Goal: Book appointment/travel/reservation

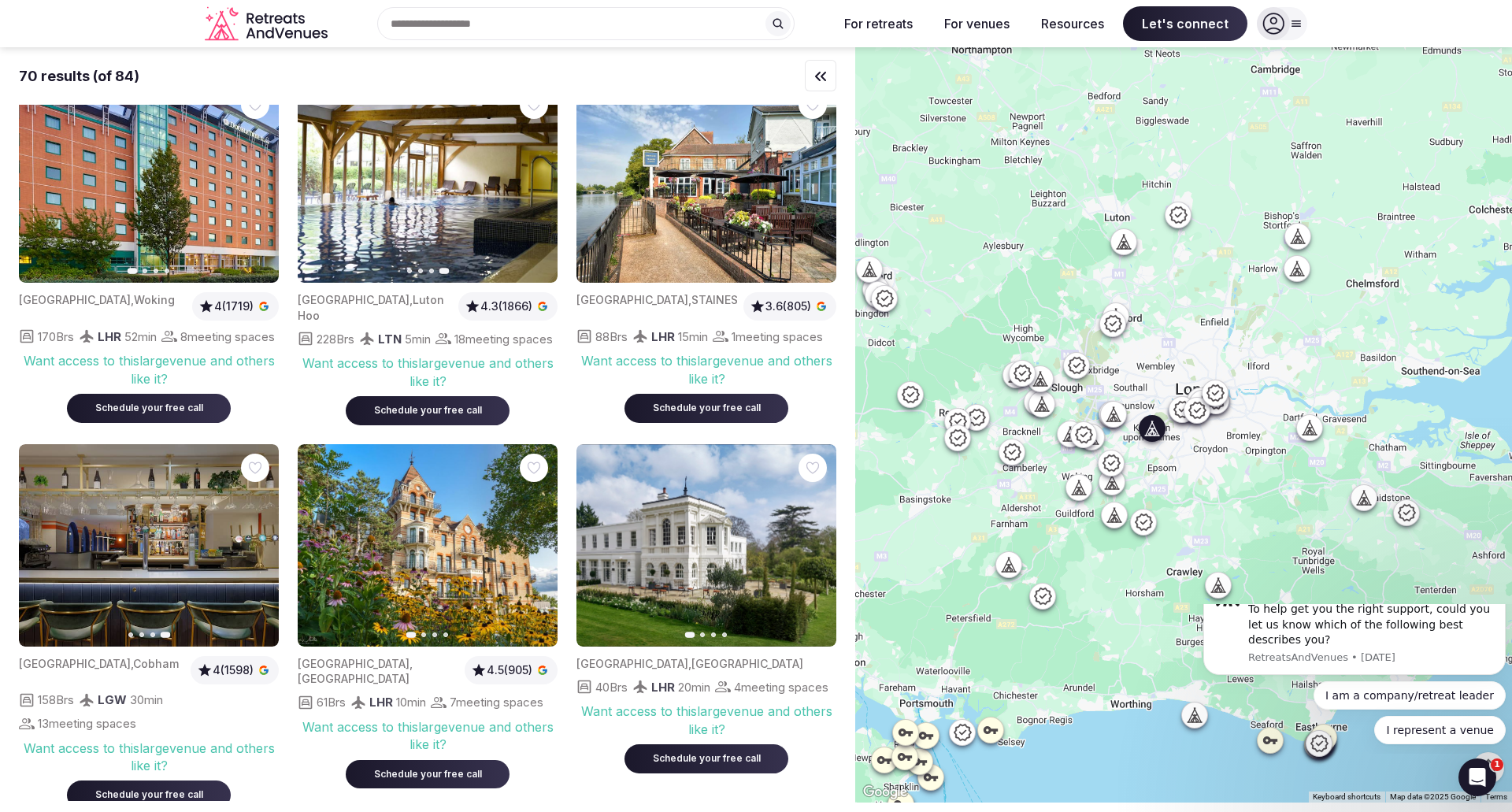
scroll to position [473, 0]
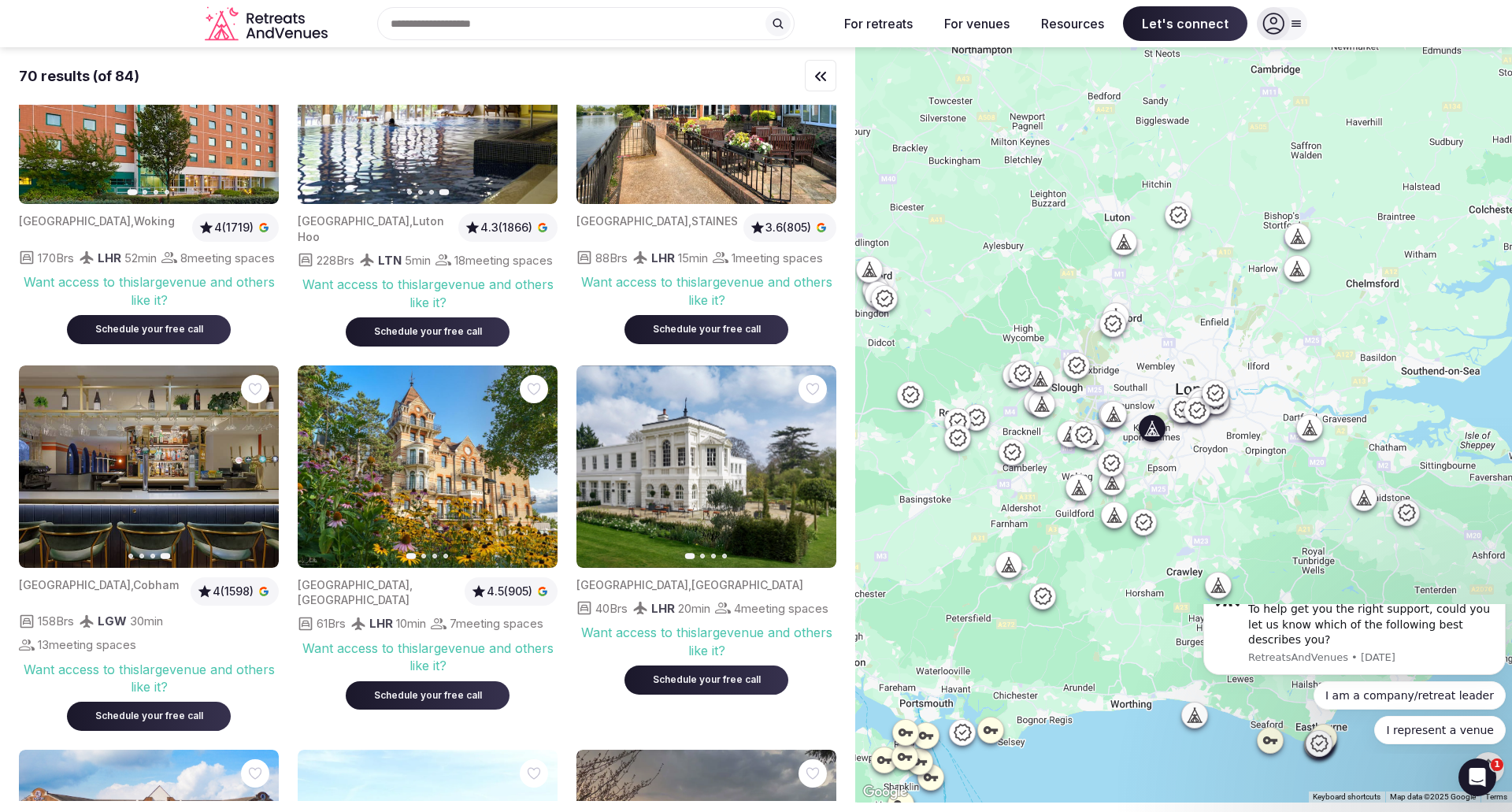
drag, startPoint x: 435, startPoint y: 542, endPoint x: 388, endPoint y: 631, distance: 100.6
click at [388, 608] on div "[GEOGRAPHIC_DATA] , [GEOGRAPHIC_DATA]" at bounding box center [378, 592] width 160 height 31
click at [442, 675] on div "Want access to this large venue and others like it?" at bounding box center [427, 657] width 260 height 36
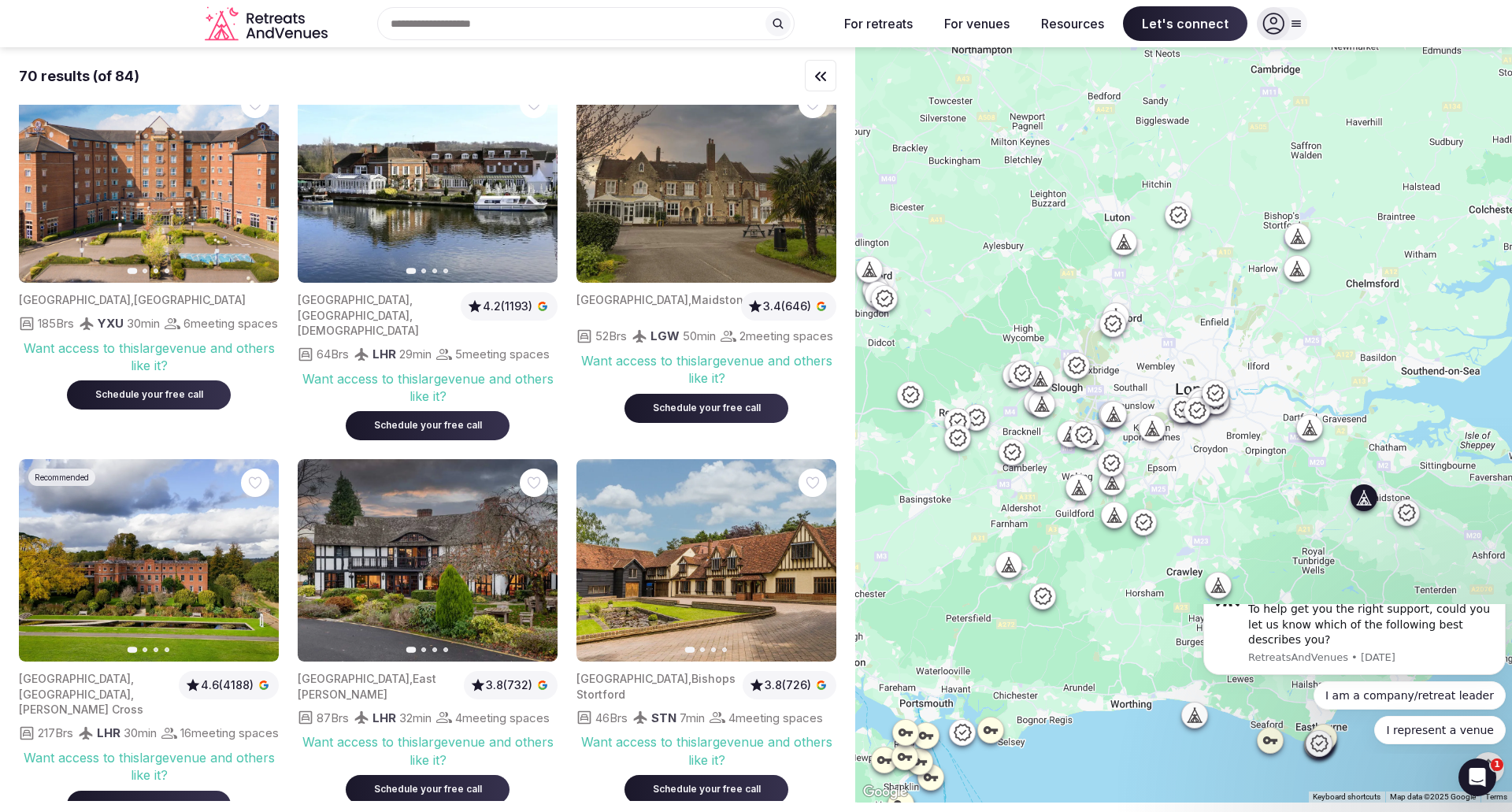
scroll to position [1181, 0]
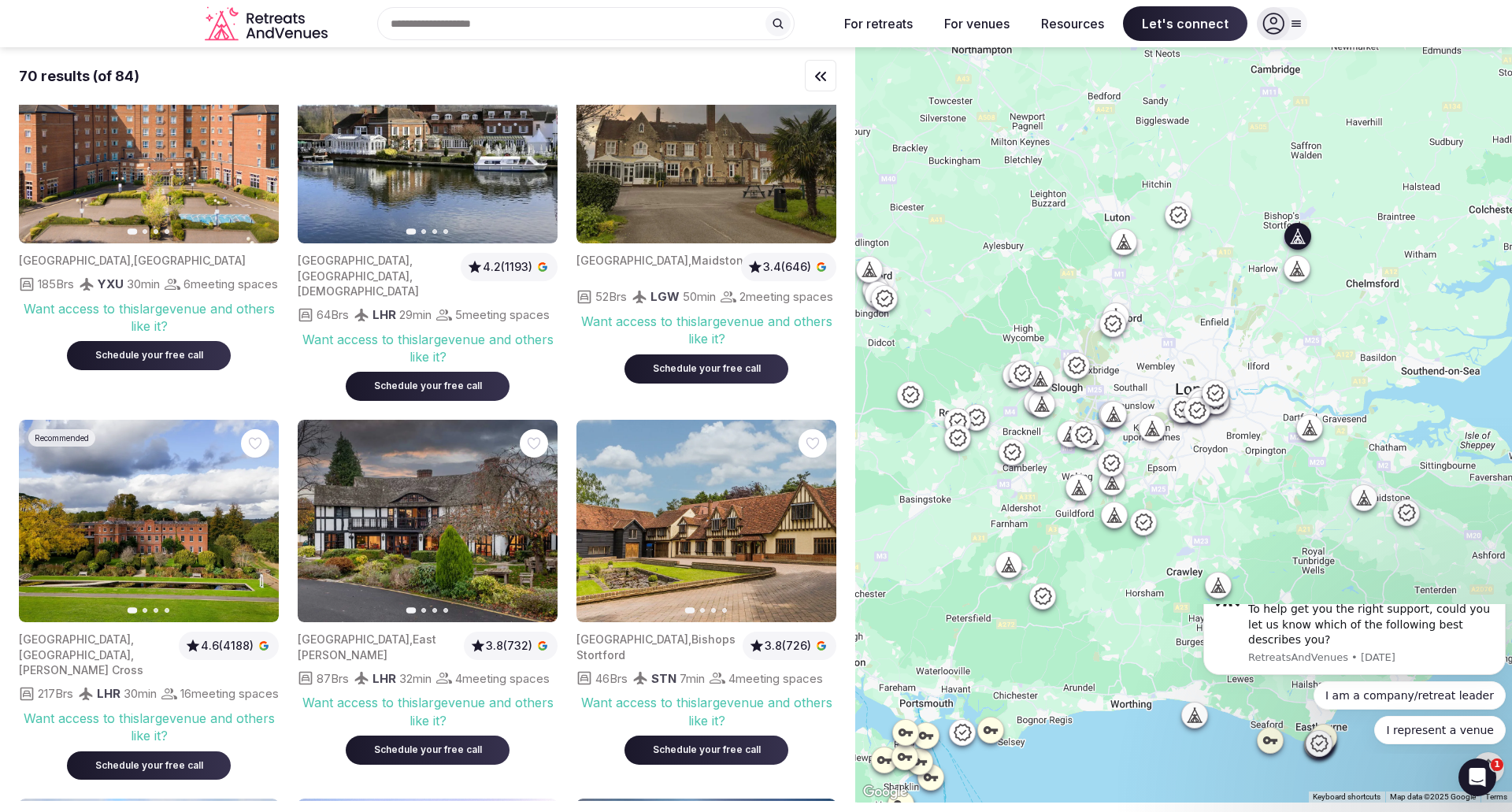
click at [715, 566] on img at bounding box center [707, 520] width 260 height 203
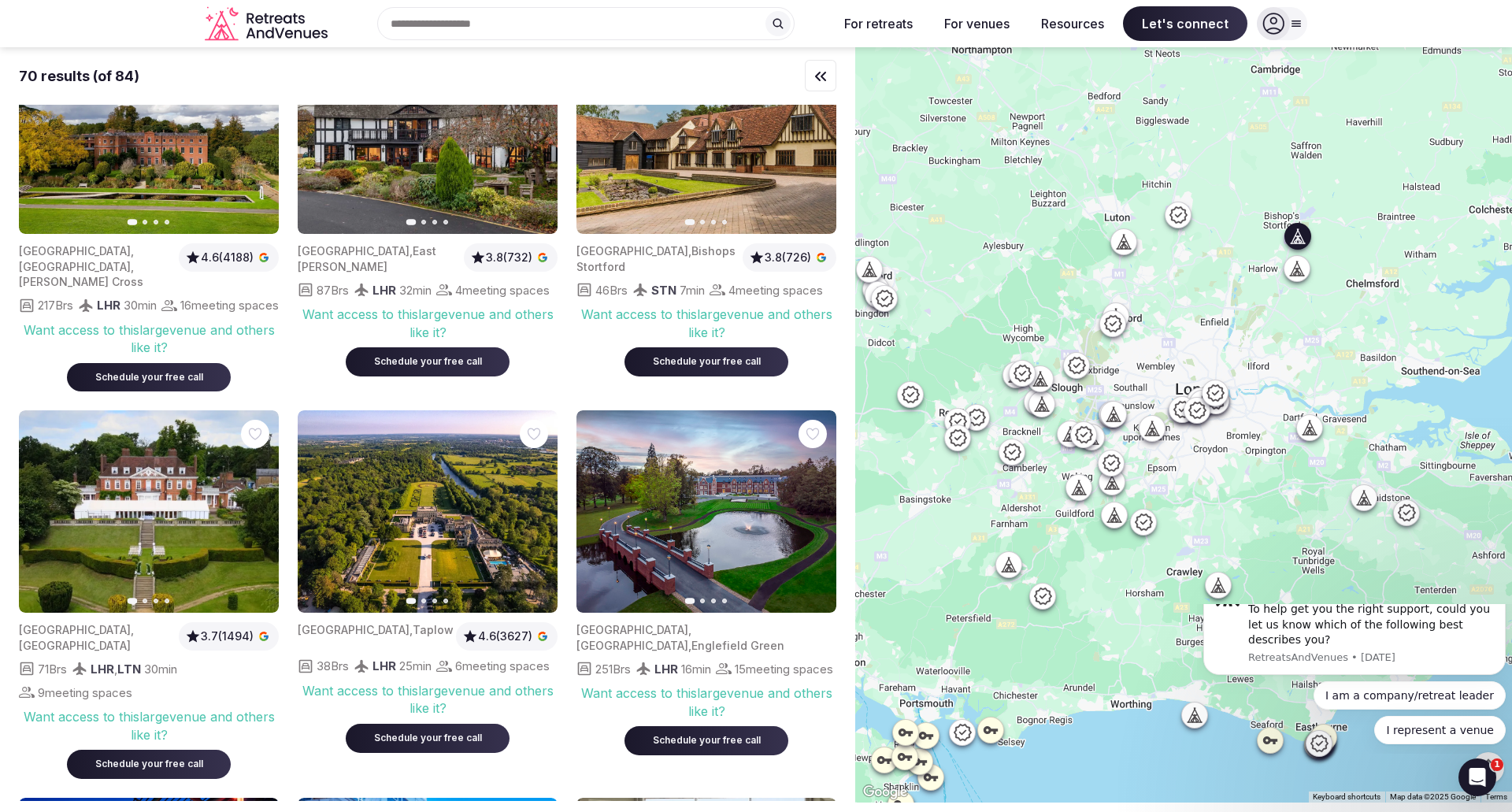
scroll to position [1575, 0]
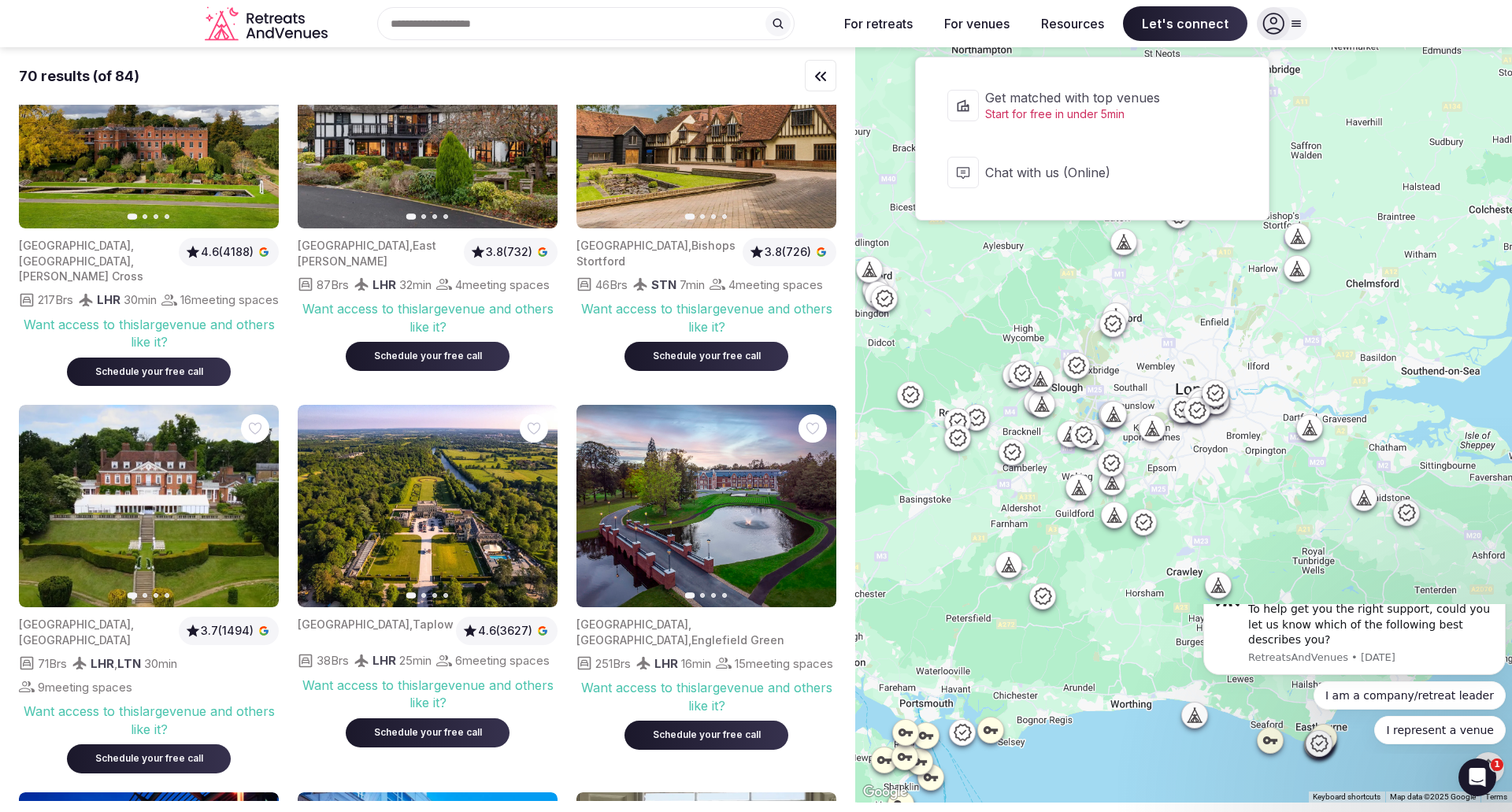
click at [1151, 28] on span "Let's connect" at bounding box center [1185, 23] width 125 height 35
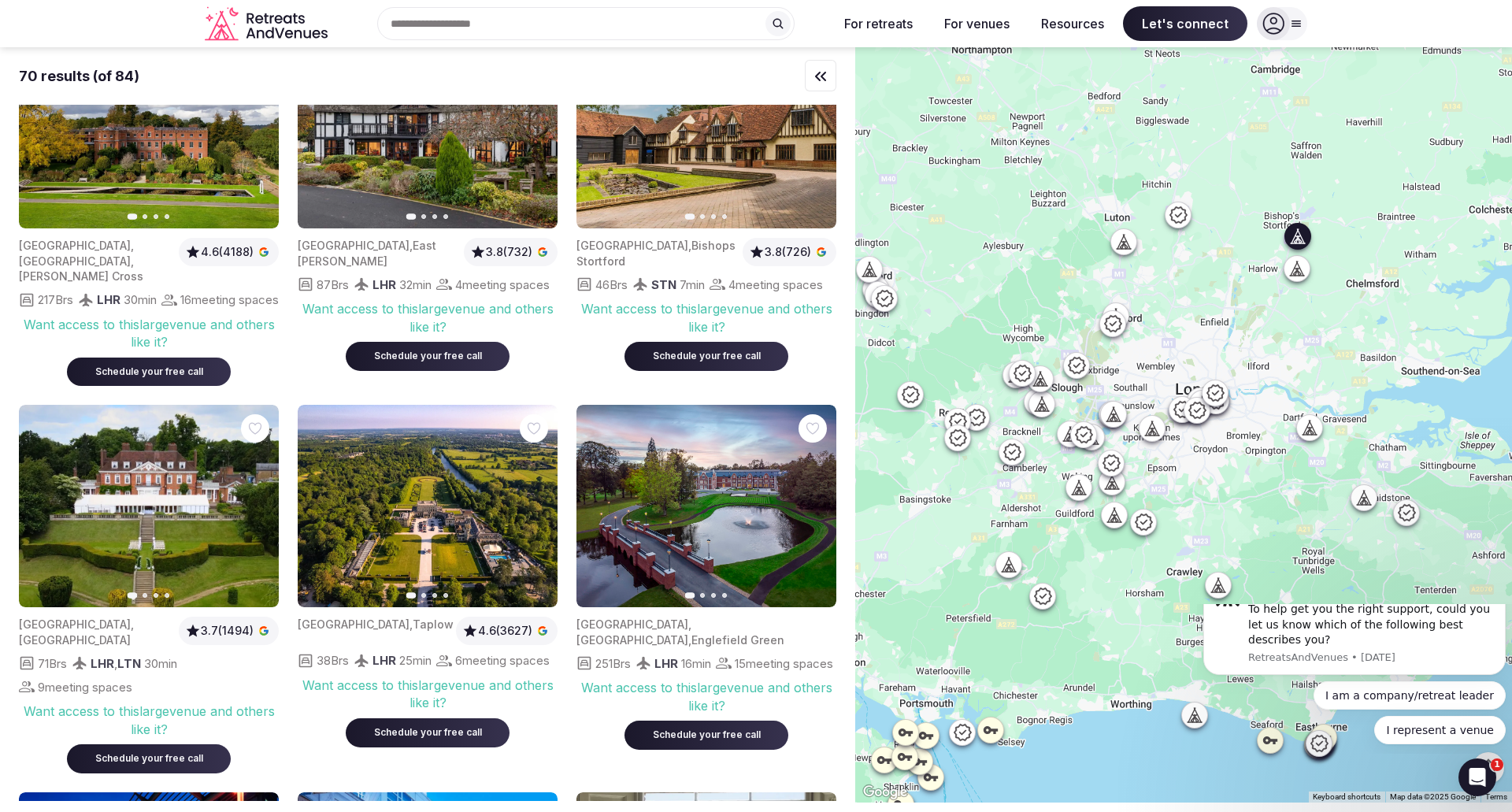
click at [720, 363] on div "Schedule your free call" at bounding box center [706, 356] width 126 height 14
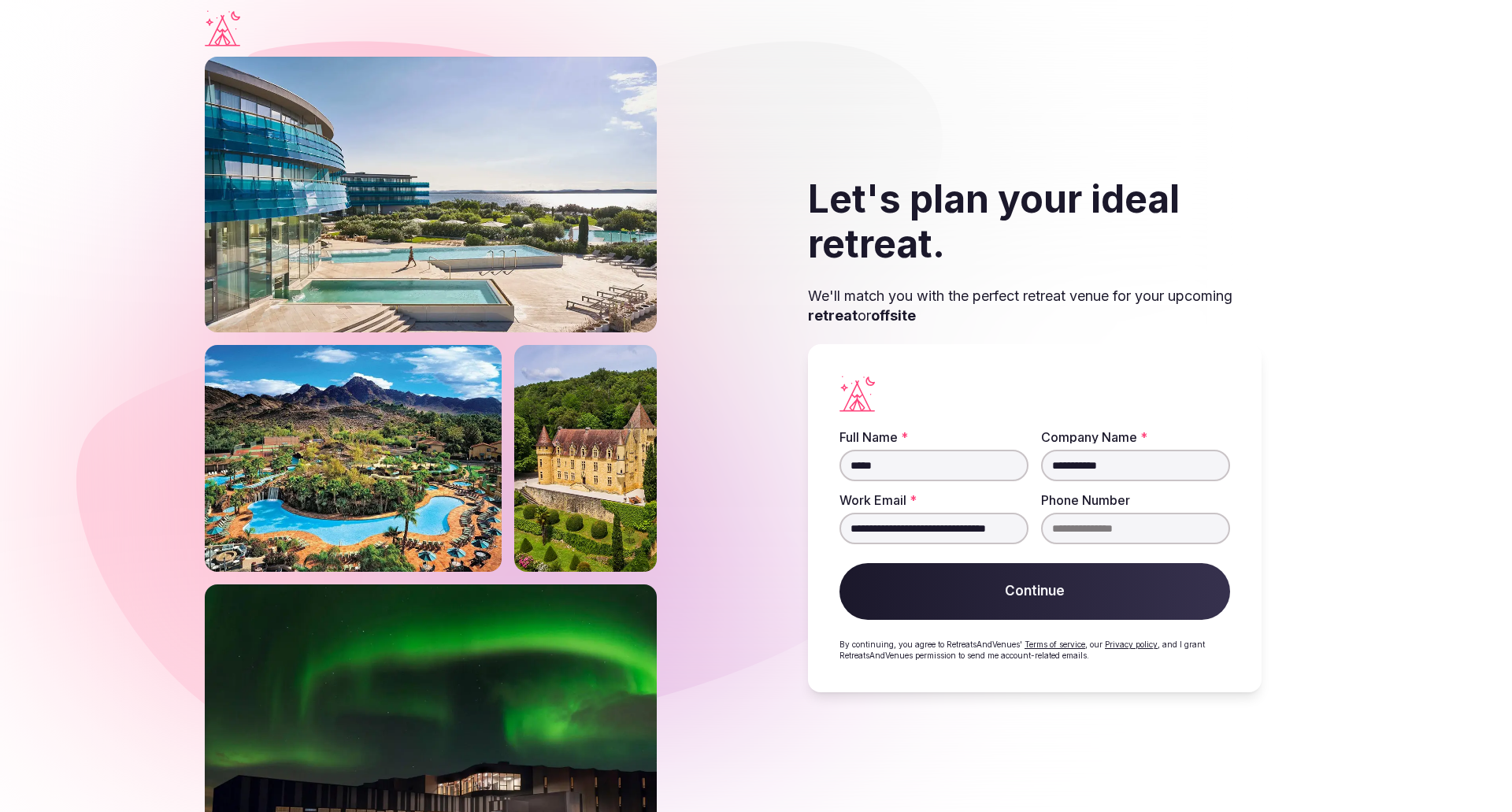
scroll to position [0, 25]
type input "**********"
click at [927, 624] on div "**********" at bounding box center [1035, 518] width 454 height 348
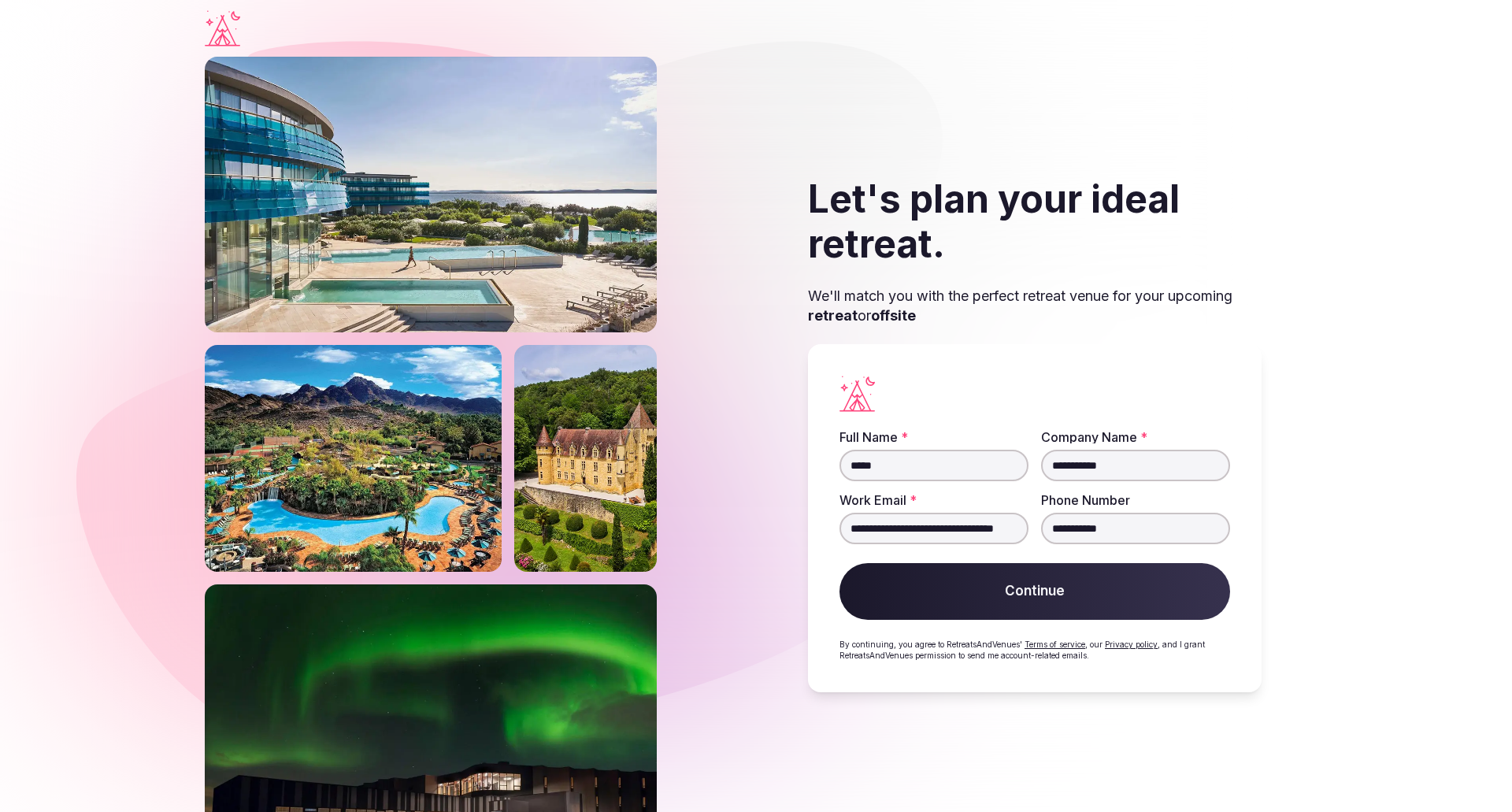
click at [930, 598] on button "Continue" at bounding box center [1035, 590] width 391 height 56
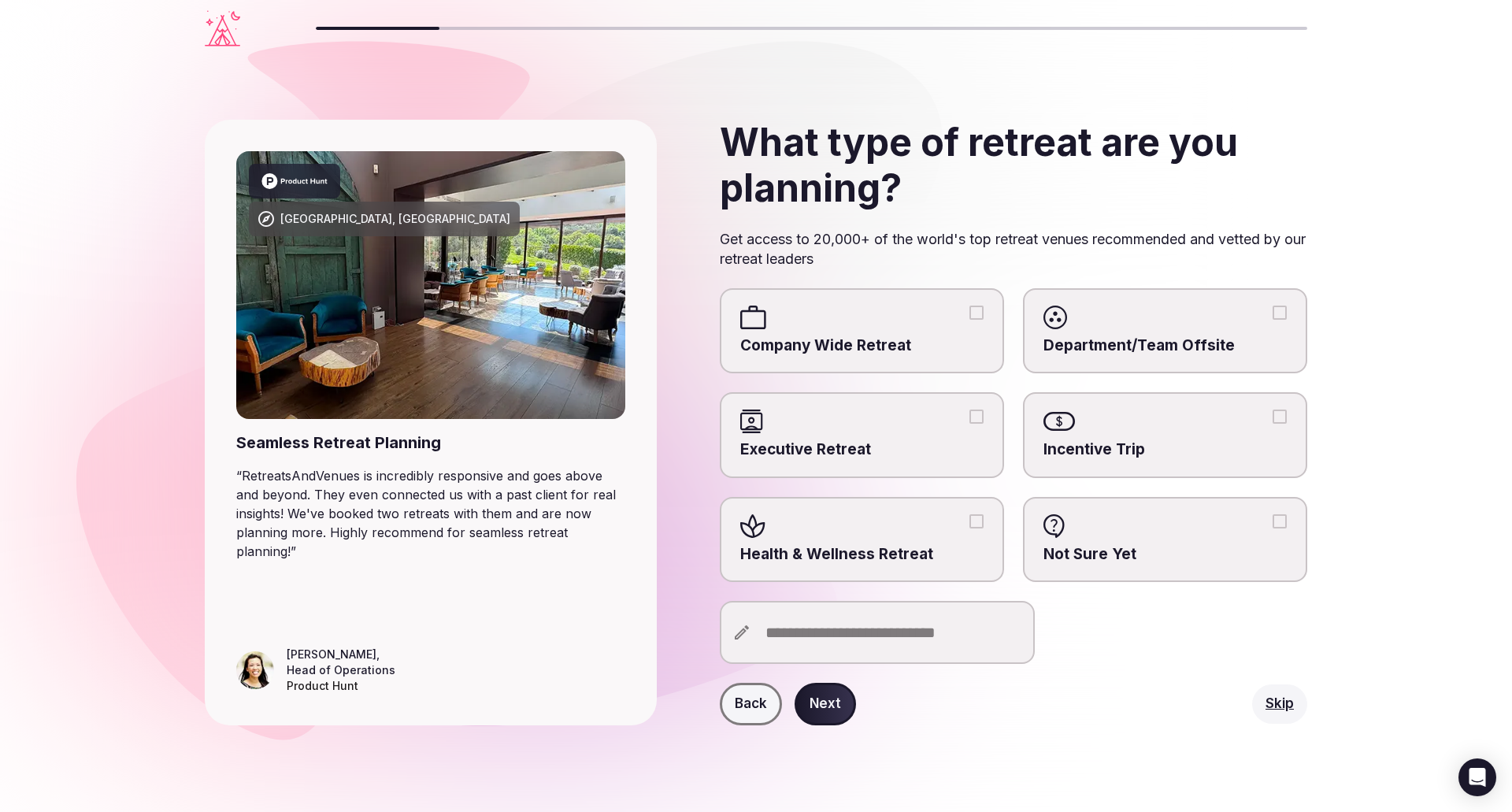
click at [1177, 341] on span "Department/Team Offsite" at bounding box center [1166, 345] width 243 height 21
click at [1273, 319] on button "Department/Team Offsite" at bounding box center [1279, 313] width 14 height 14
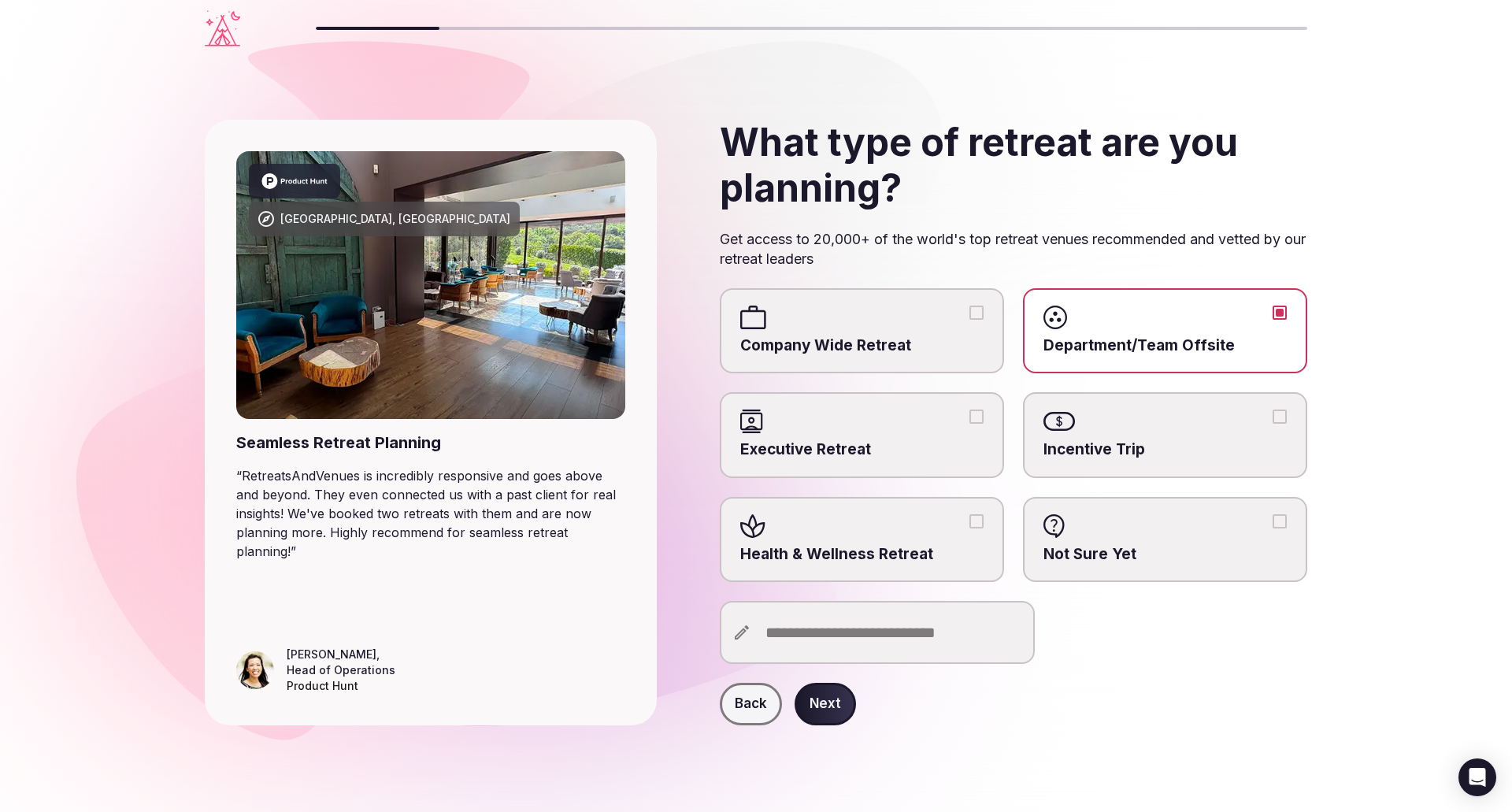
click at [843, 335] on span "Company Wide Retreat" at bounding box center [862, 345] width 243 height 21
click at [970, 319] on button "Company Wide Retreat" at bounding box center [977, 313] width 14 height 14
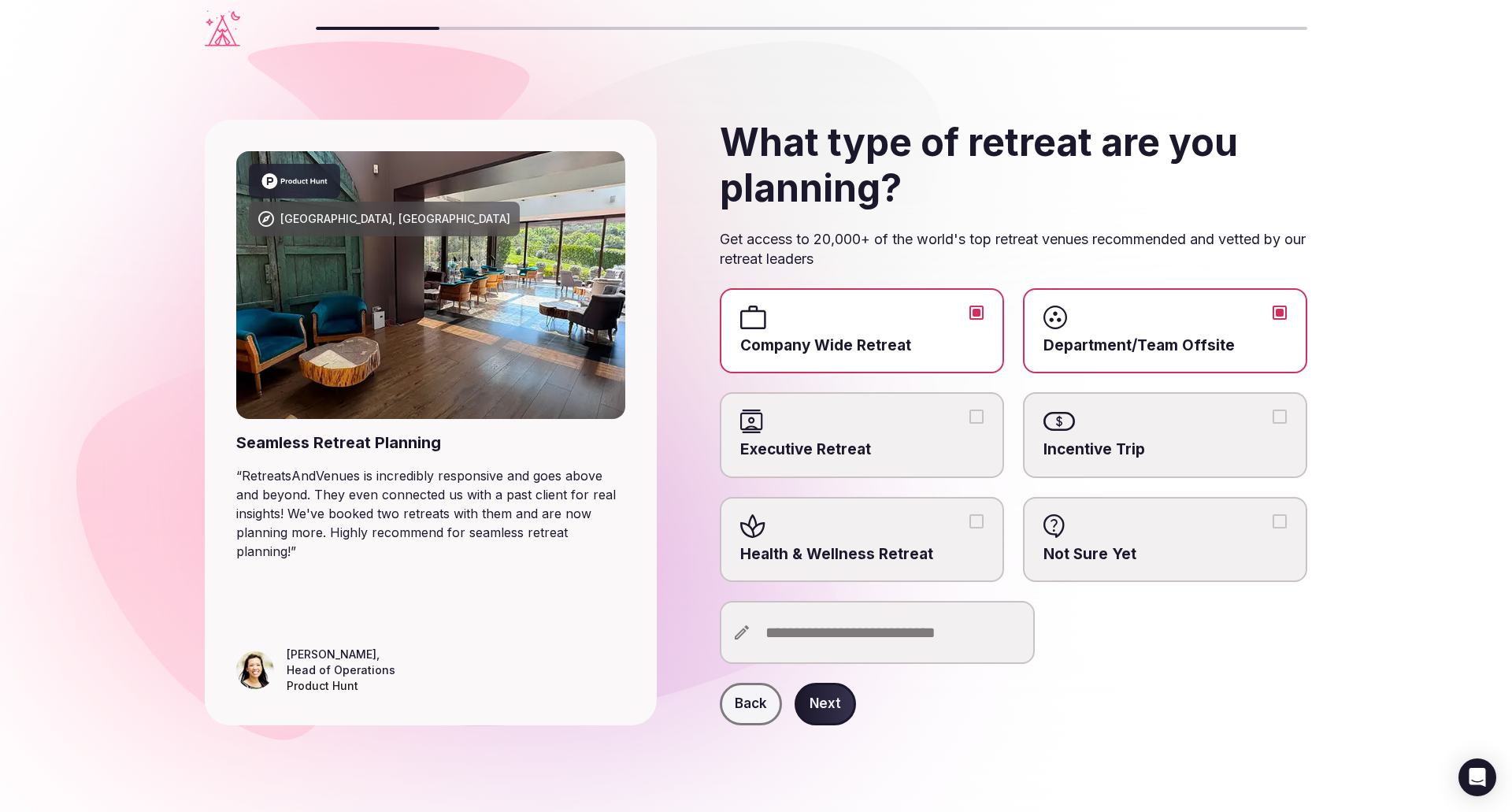
click at [826, 698] on button "Next" at bounding box center [825, 703] width 61 height 43
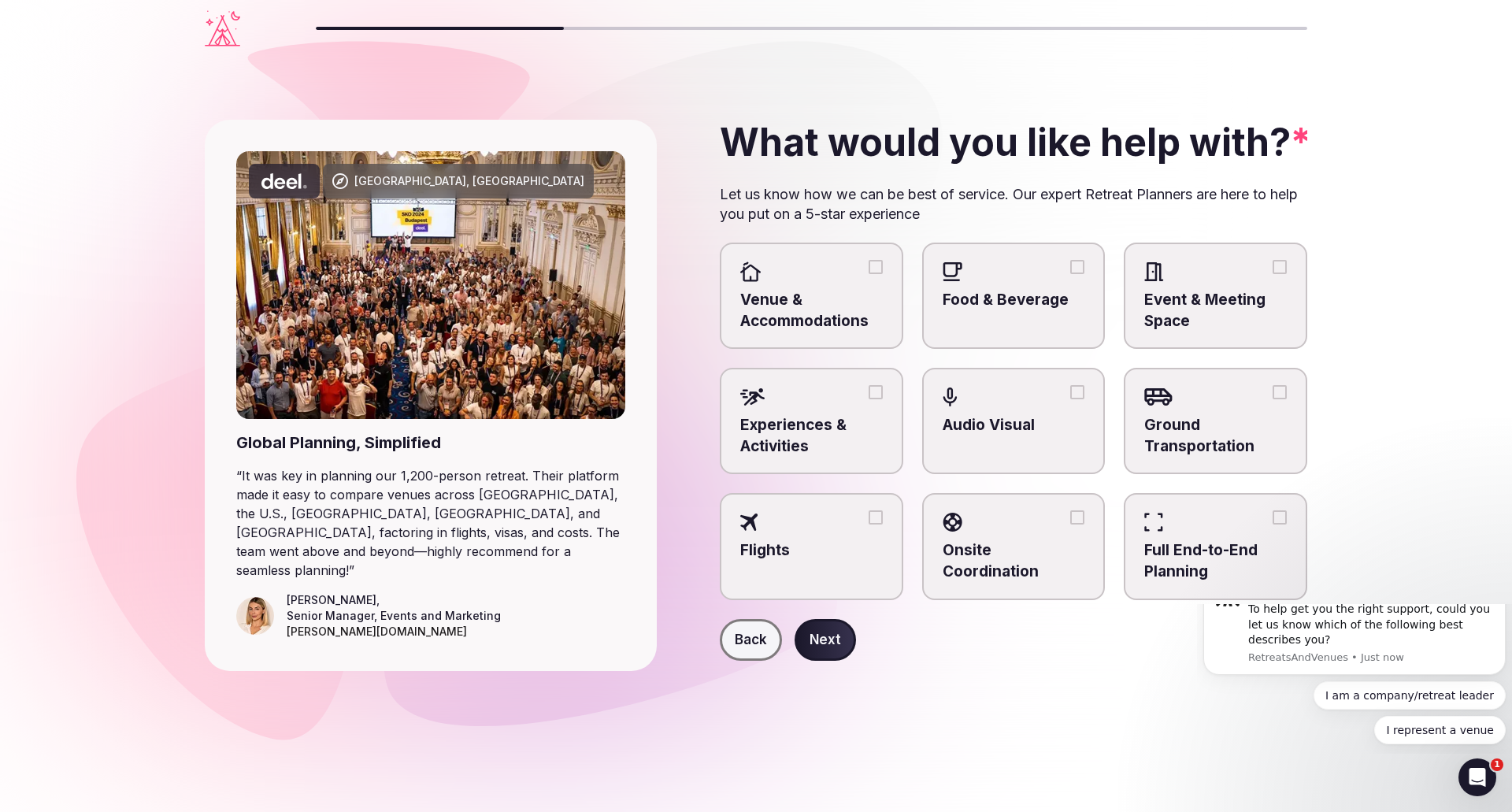
click at [851, 301] on span "Venue & Accommodations" at bounding box center [811, 311] width 142 height 42
click at [869, 274] on button "Venue & Accommodations" at bounding box center [876, 267] width 14 height 14
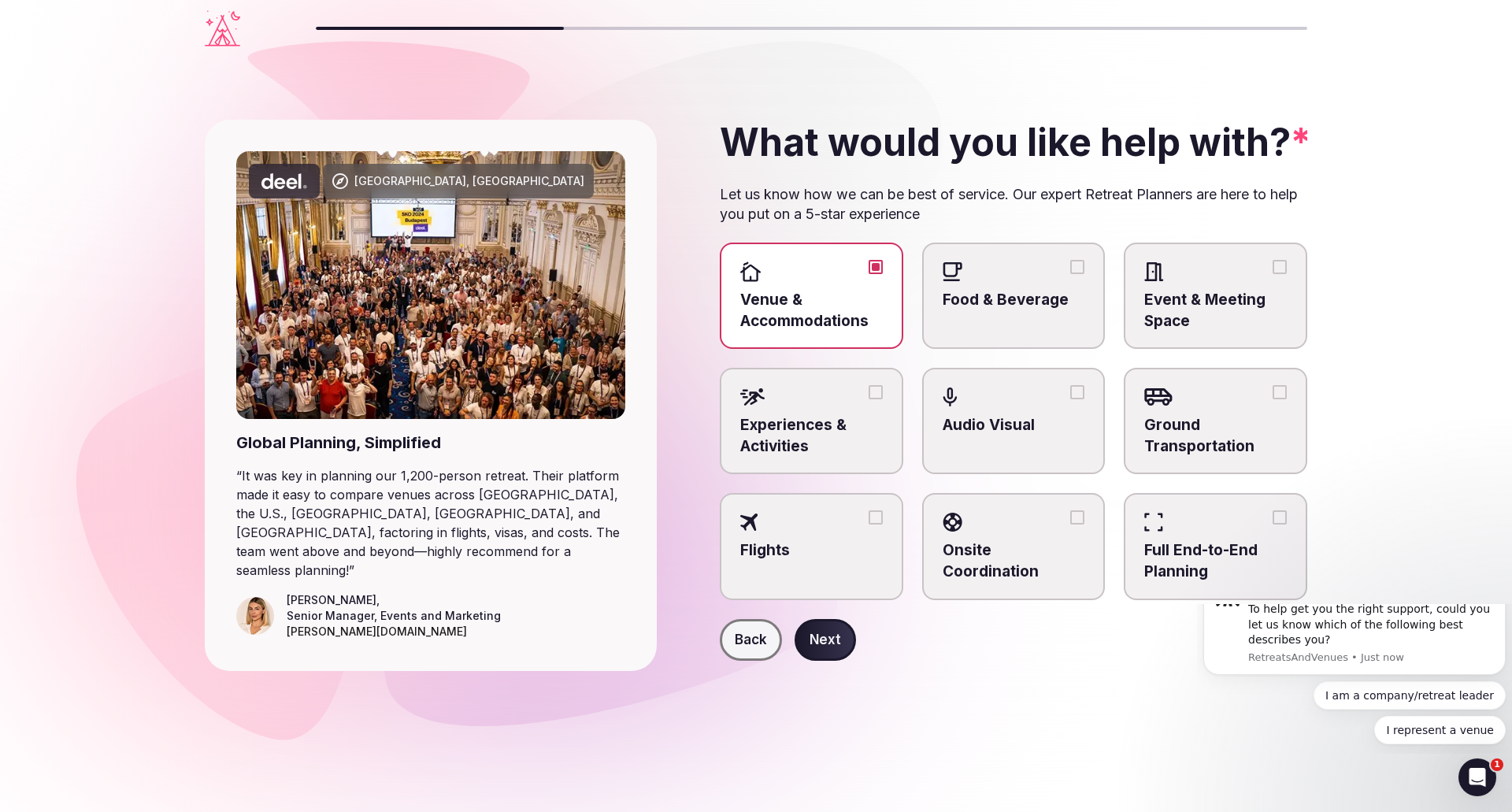
click at [825, 645] on button "Next" at bounding box center [825, 640] width 61 height 43
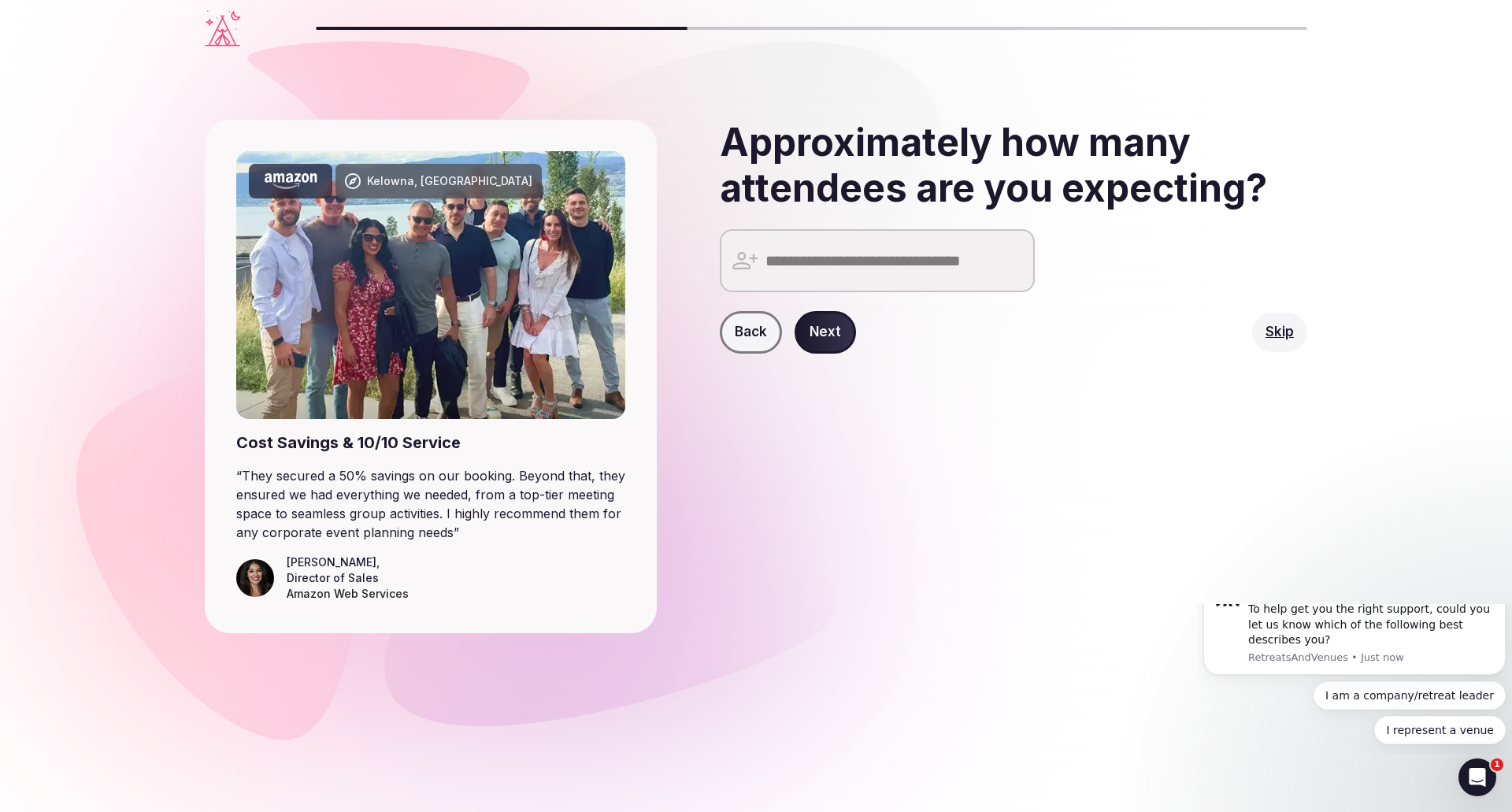
click at [863, 255] on input "number" at bounding box center [878, 261] width 315 height 63
type input "**"
click at [833, 332] on button "Next" at bounding box center [825, 331] width 61 height 43
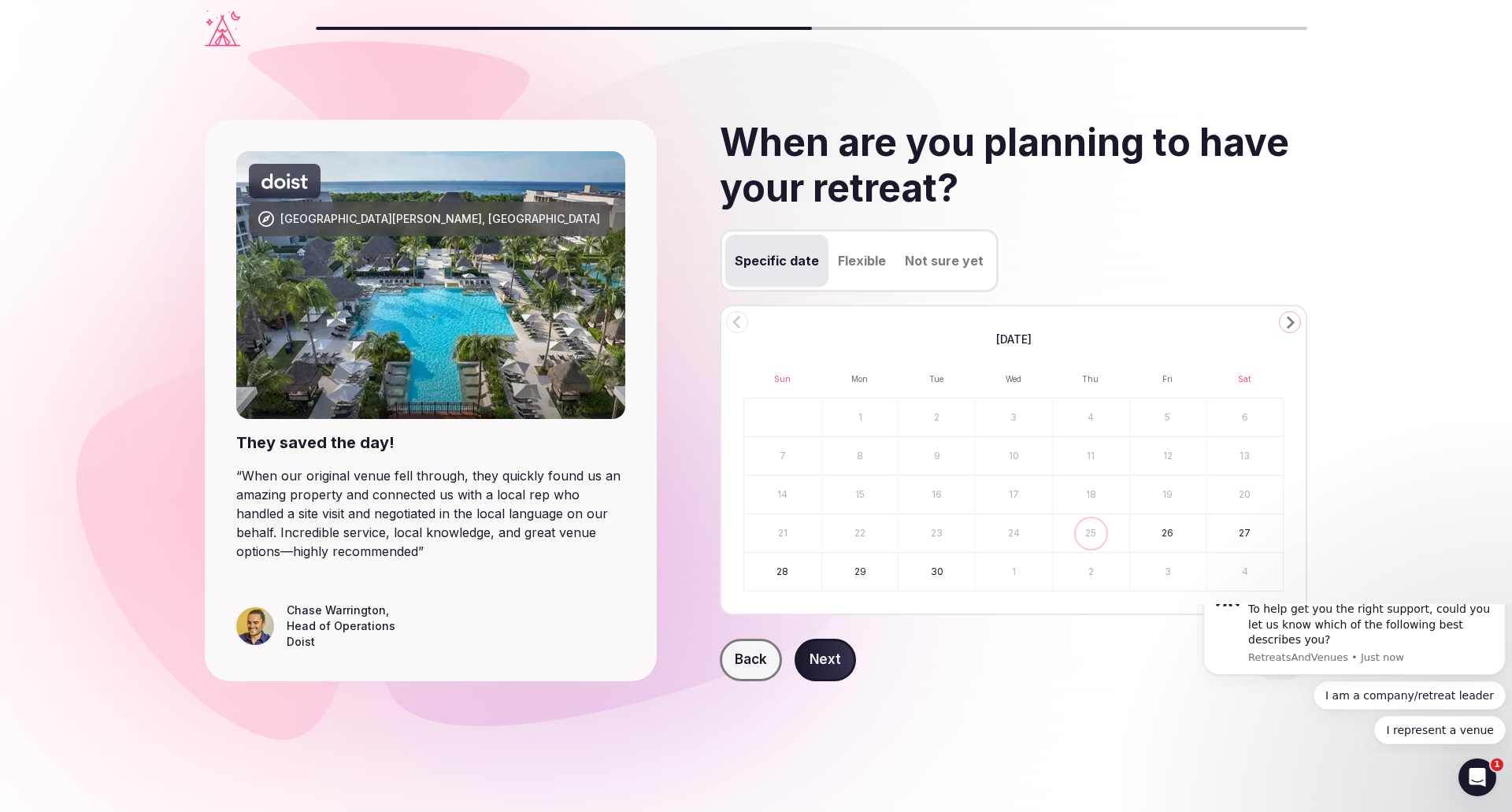
click at [1296, 316] on icon "Go to the Next Month" at bounding box center [1289, 321] width 19 height 19
click at [1295, 316] on icon "Go to the Next Month" at bounding box center [1289, 321] width 19 height 19
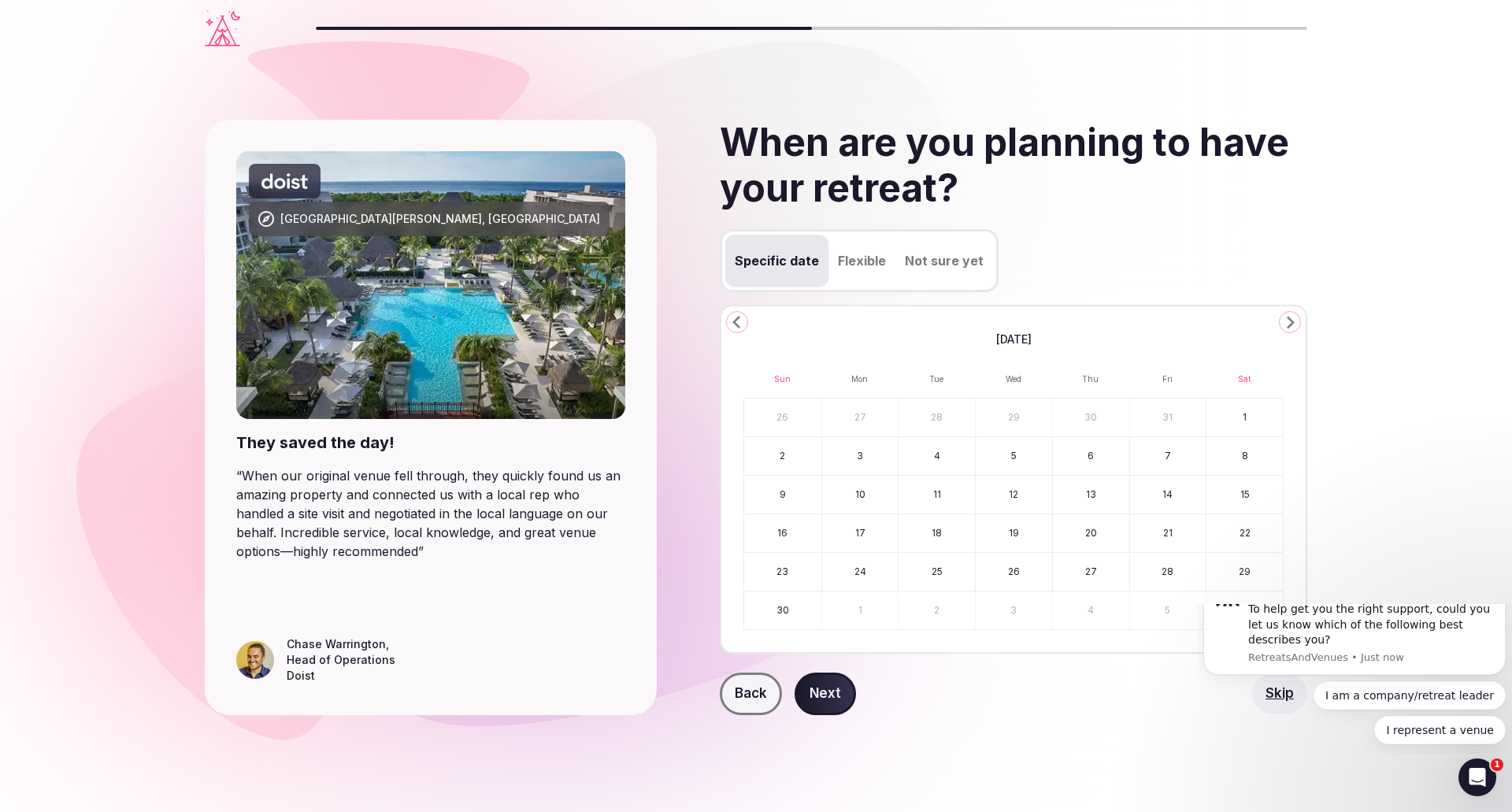
click at [1010, 562] on button "26" at bounding box center [1013, 572] width 76 height 38
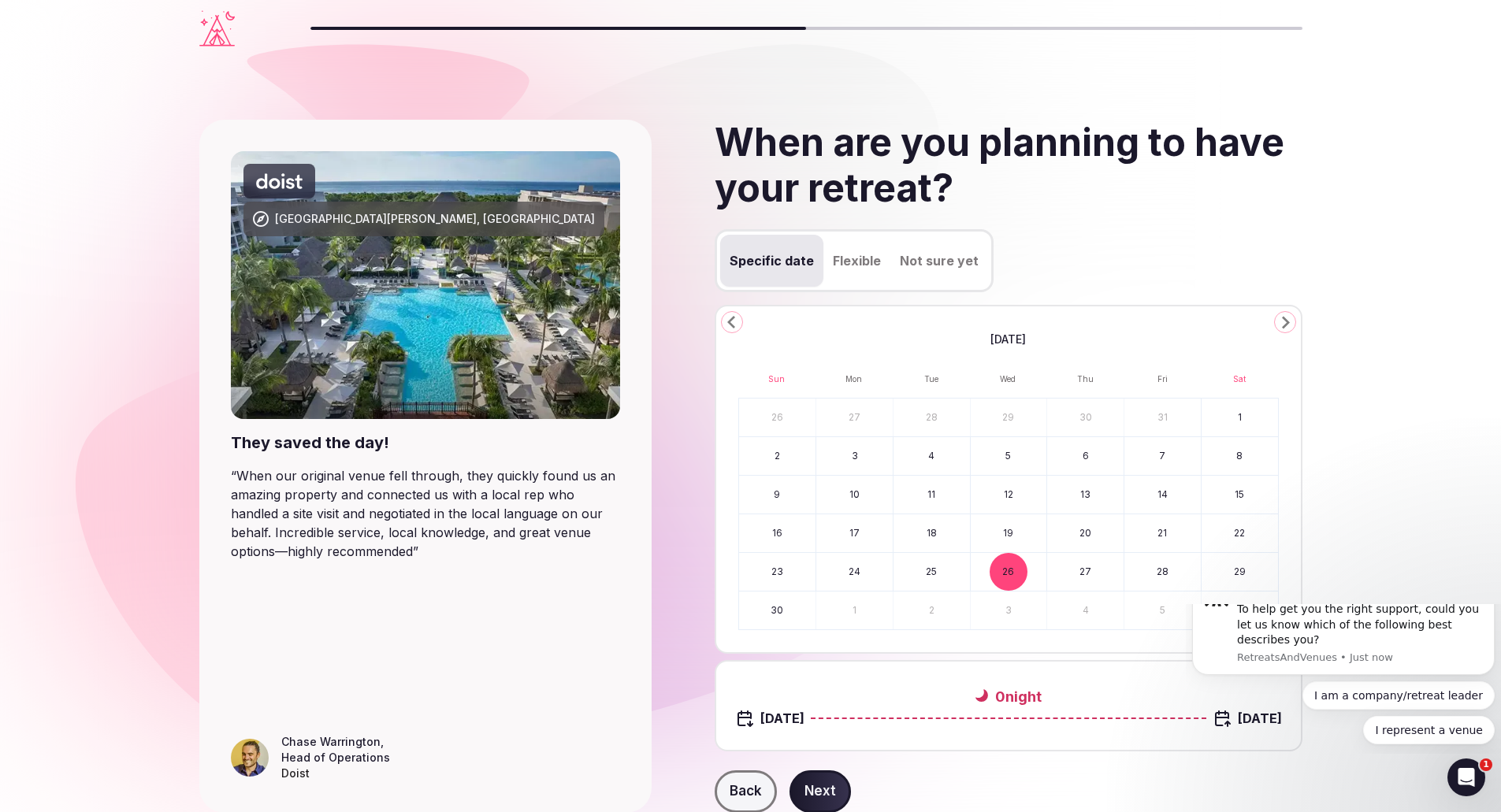
click at [1166, 574] on button "28" at bounding box center [1162, 572] width 76 height 38
click at [817, 783] on button "Next" at bounding box center [820, 791] width 61 height 43
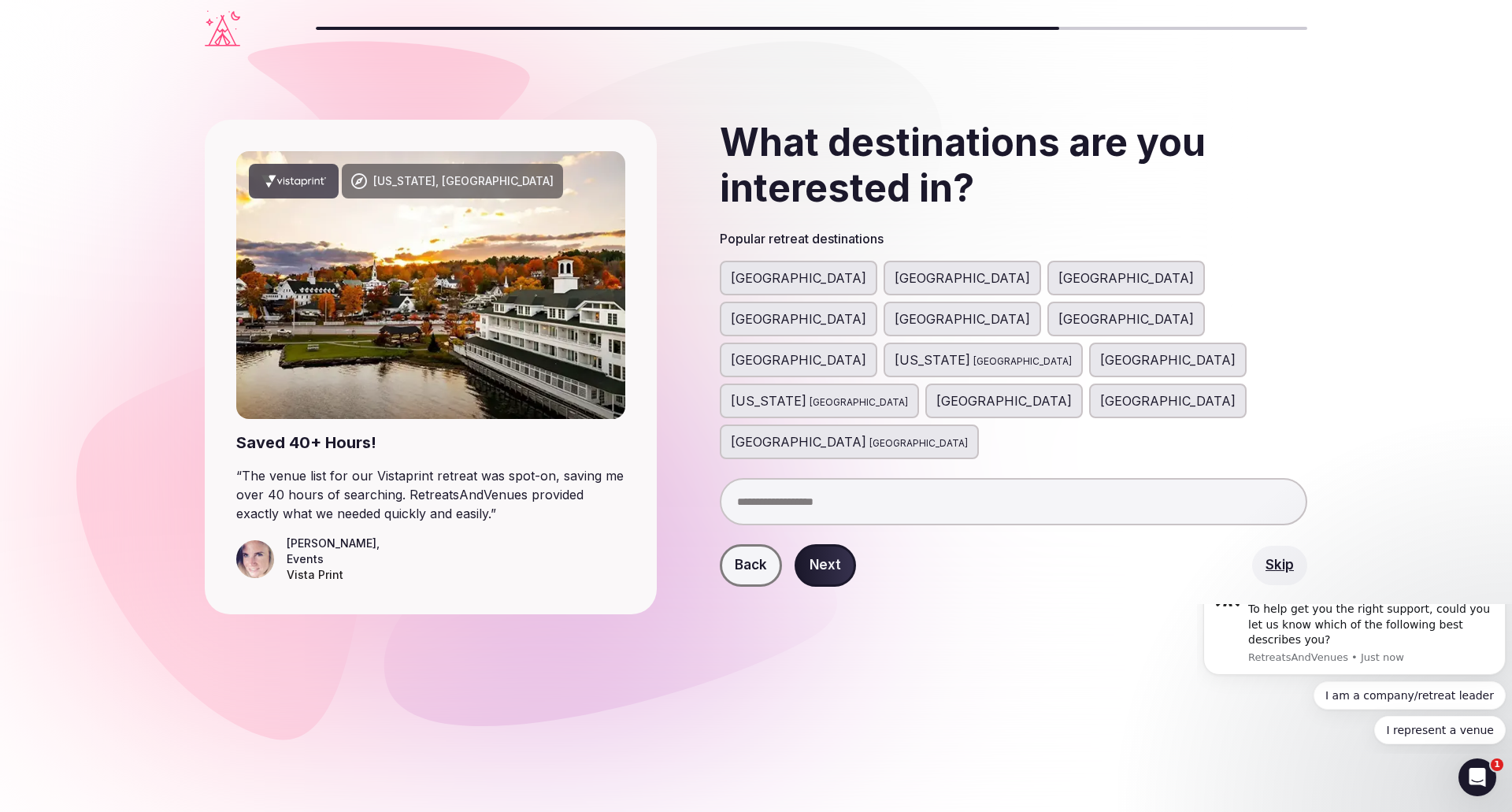
click at [1089, 342] on div "[GEOGRAPHIC_DATA]" at bounding box center [1168, 359] width 157 height 35
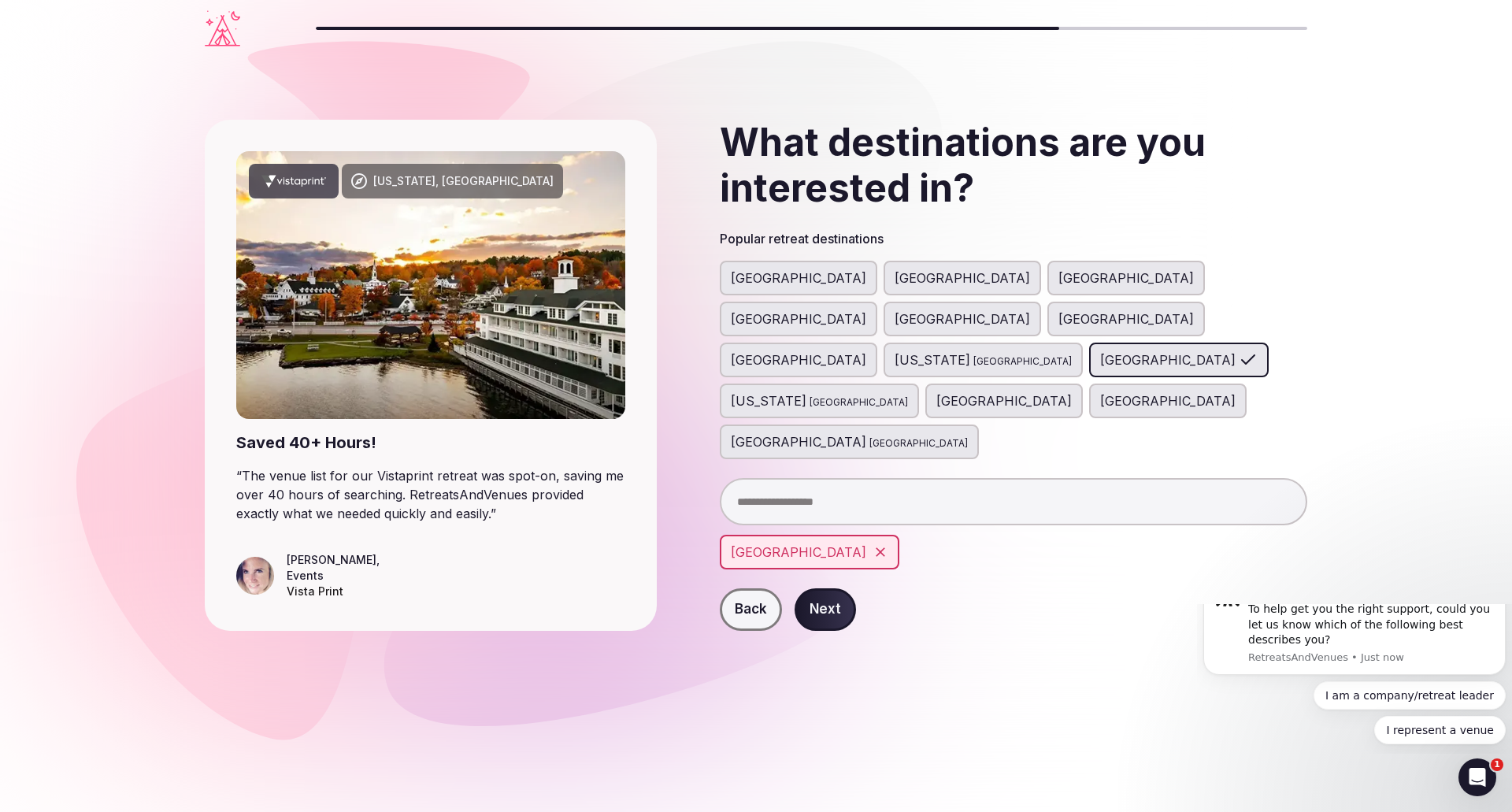
click at [825, 478] on input "text" at bounding box center [1014, 501] width 588 height 47
type input "**********"
click at [807, 588] on button "Next" at bounding box center [825, 609] width 61 height 43
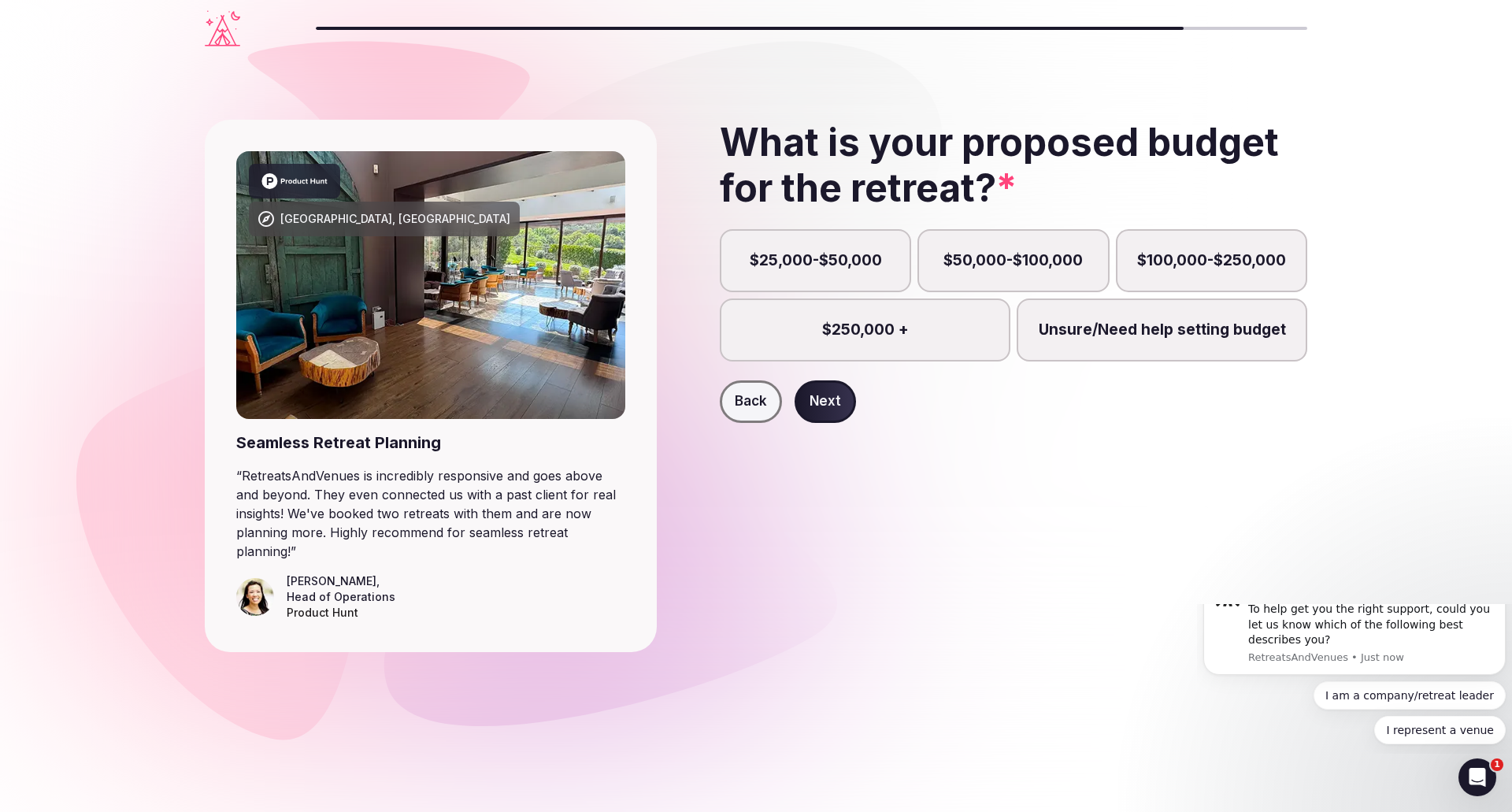
click at [832, 272] on label "$25,000-$50,000" at bounding box center [815, 261] width 191 height 63
click at [831, 272] on button "$25,000-$50,000" at bounding box center [823, 269] width 16 height 16
click at [1107, 347] on label "Unsure/Need help setting budget" at bounding box center [1163, 330] width 291 height 63
click at [1162, 346] on button "Unsure/Need help setting budget" at bounding box center [1170, 338] width 16 height 16
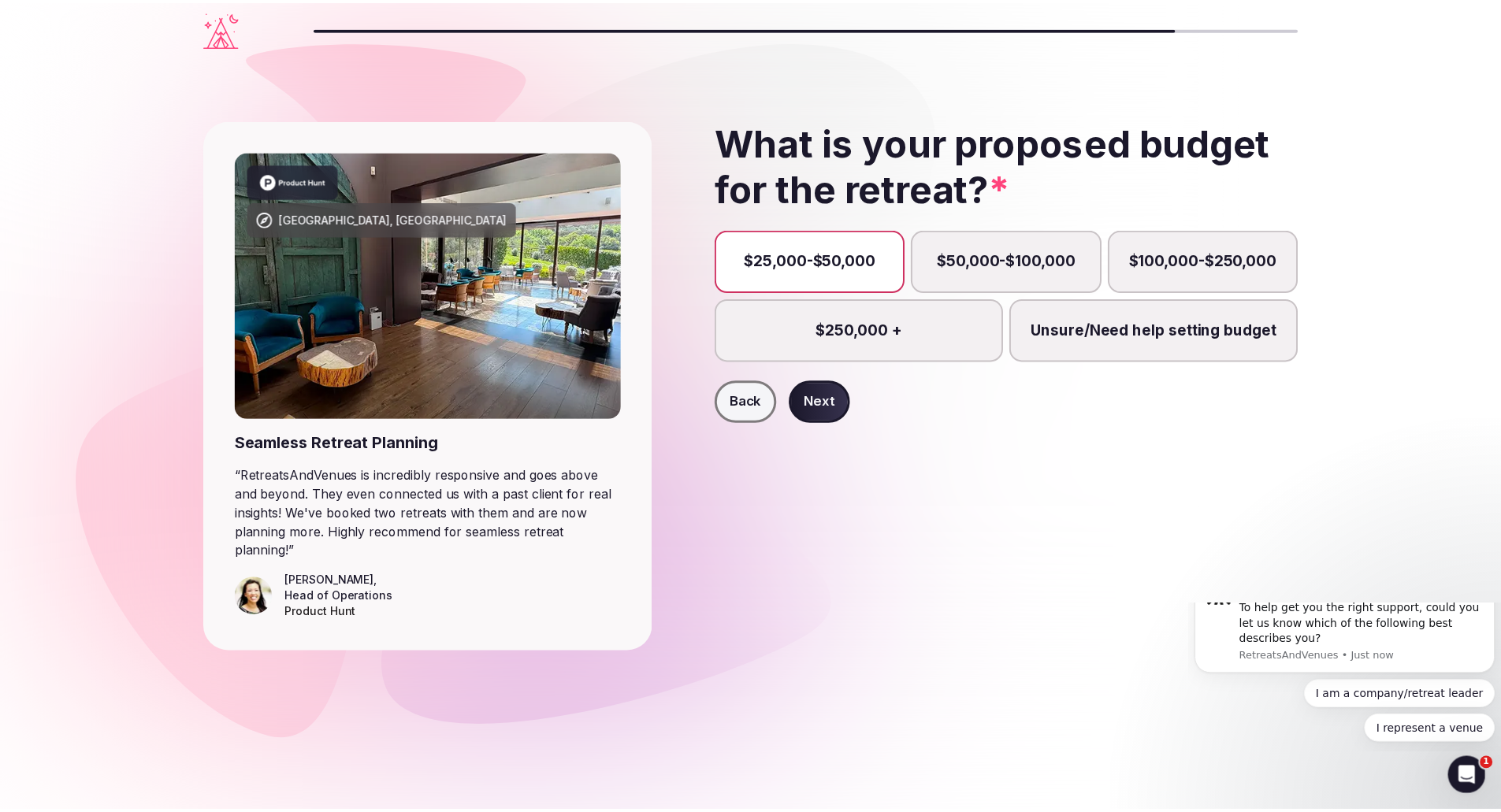
scroll to position [9, 0]
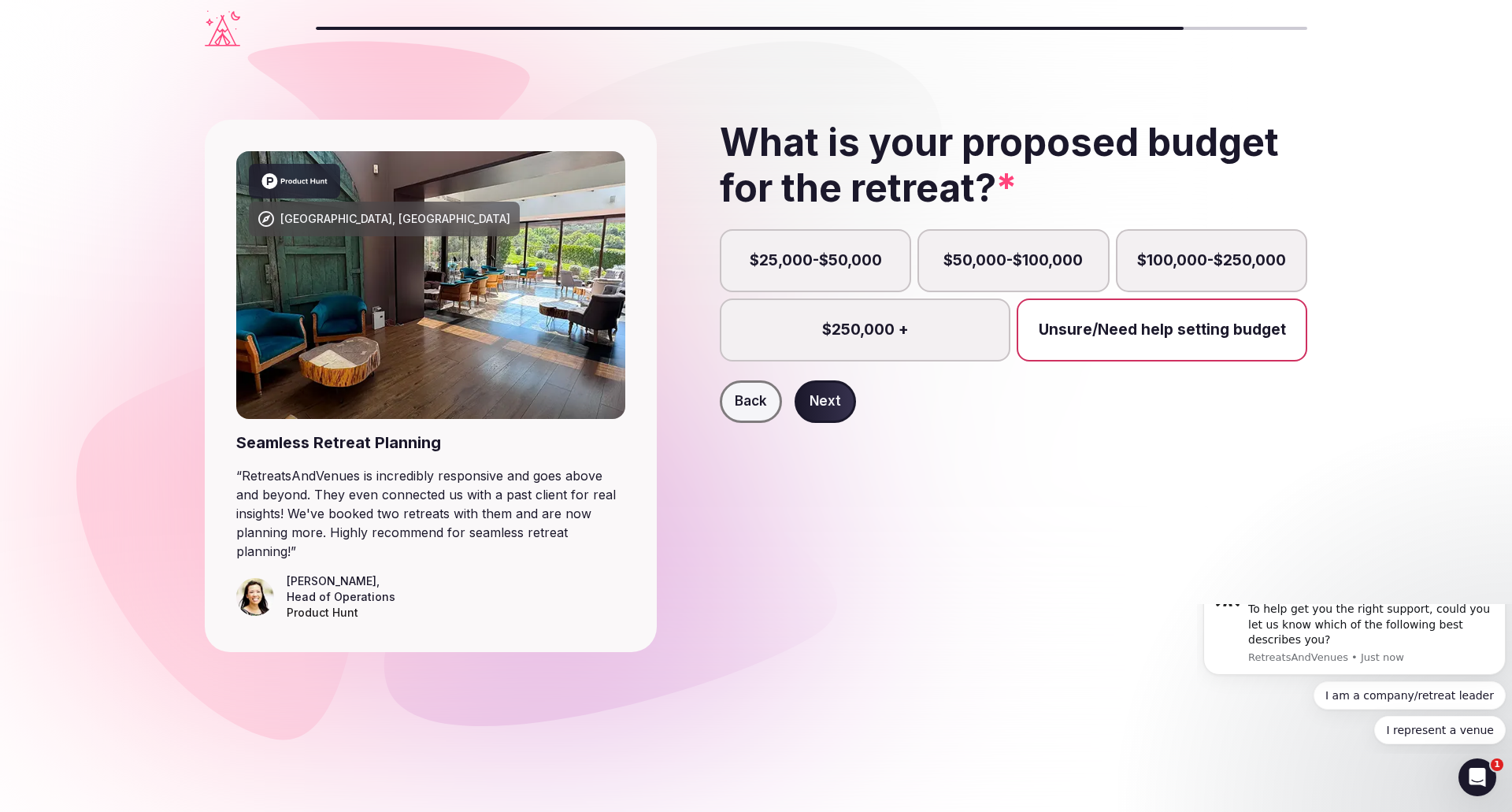
click at [809, 405] on button "Next" at bounding box center [825, 402] width 61 height 43
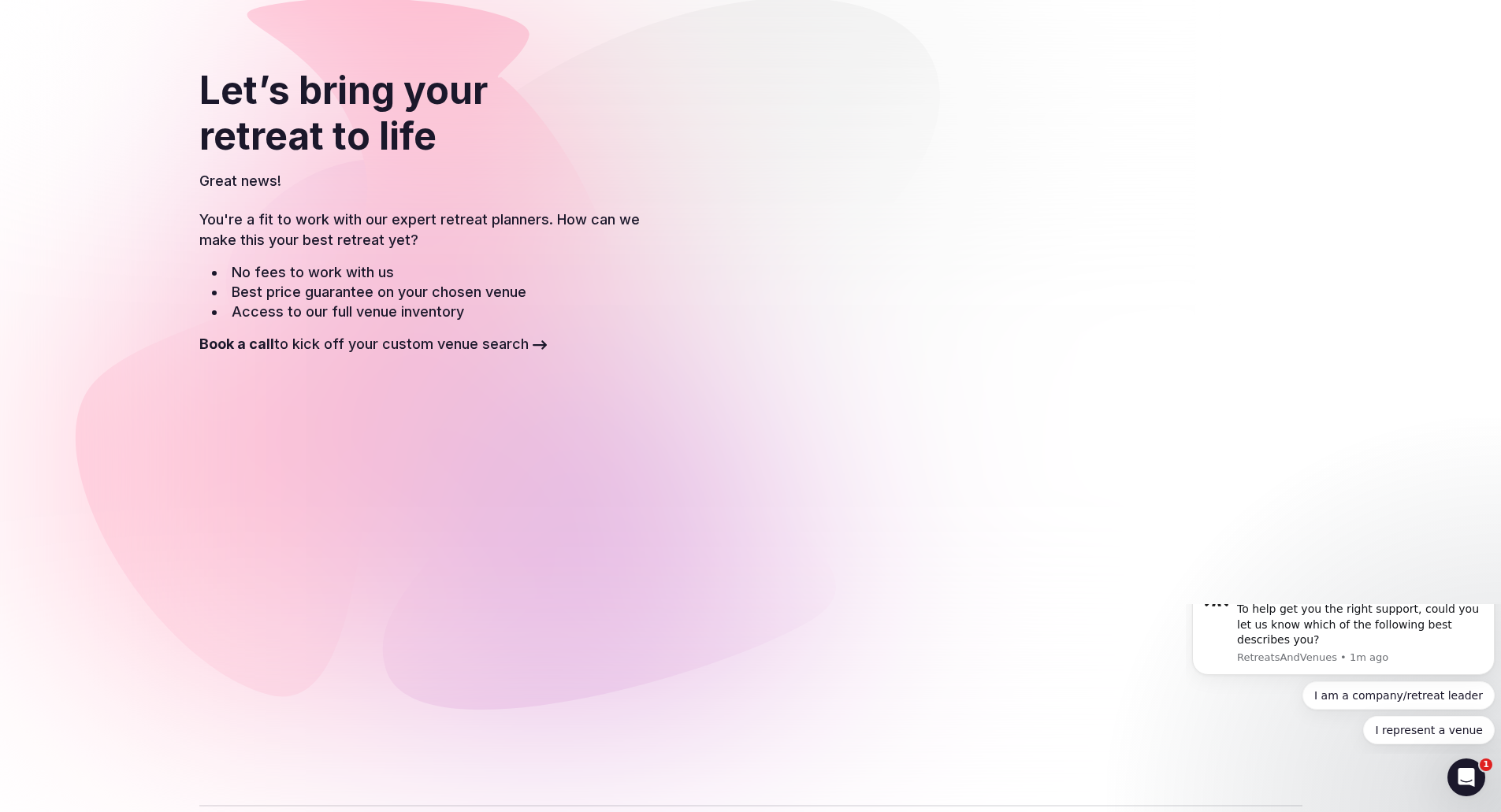
scroll to position [79, 0]
